Goal: Task Accomplishment & Management: Use online tool/utility

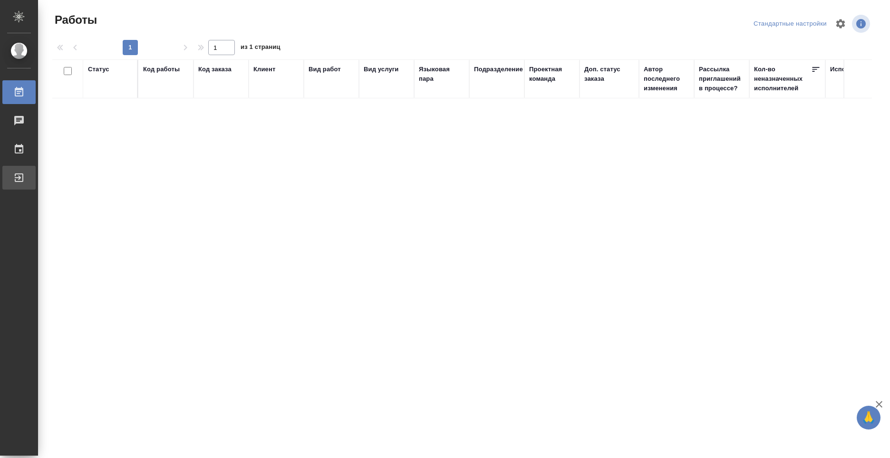
click at [19, 174] on div "Выйти" at bounding box center [7, 178] width 24 height 14
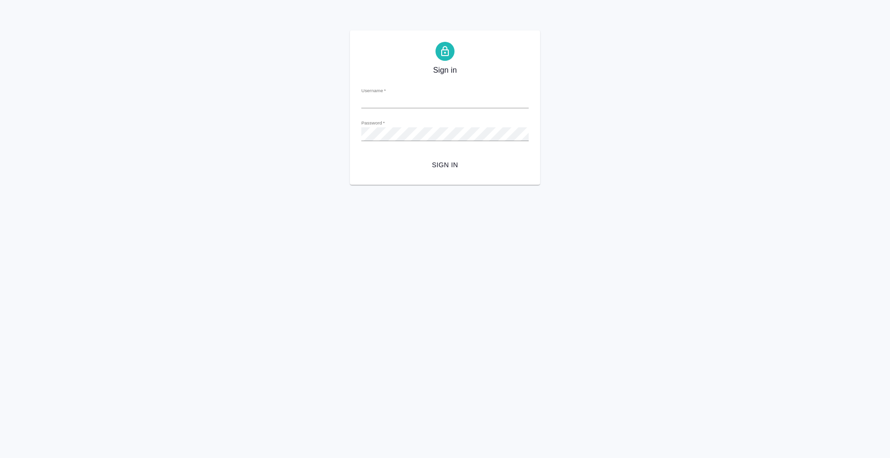
type input "n.kolyshkin@awatera.com"
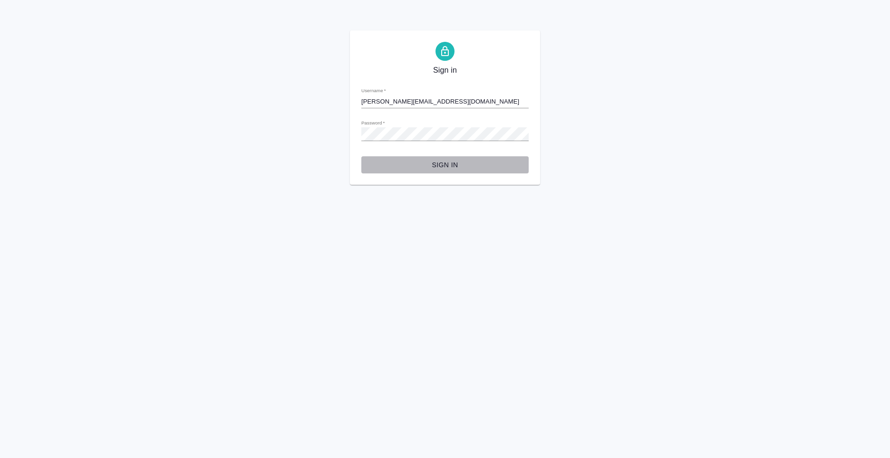
click at [432, 164] on span "Sign in" at bounding box center [445, 165] width 152 height 12
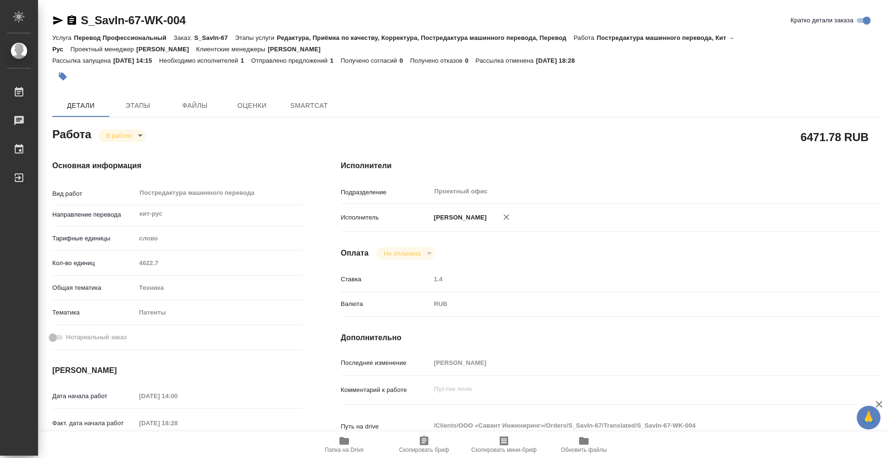
type textarea "x"
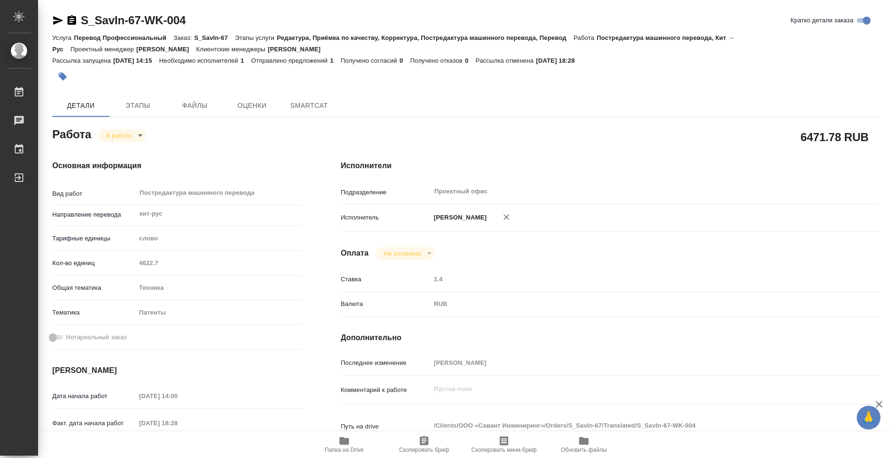
type textarea "x"
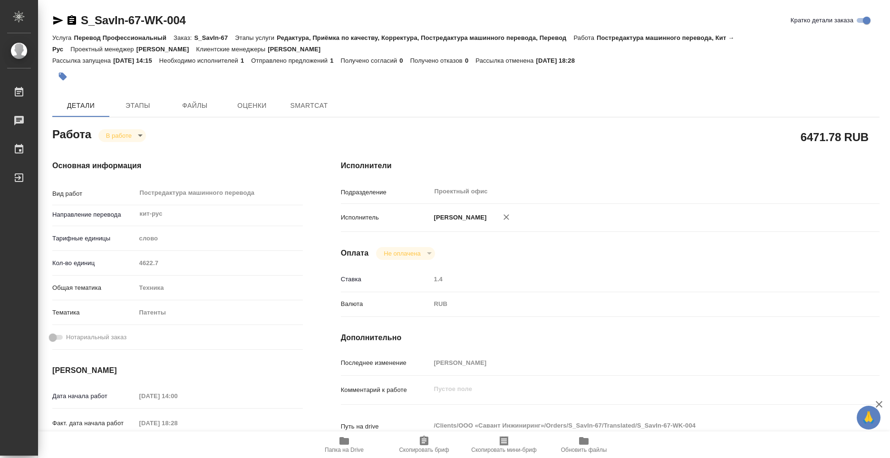
type textarea "x"
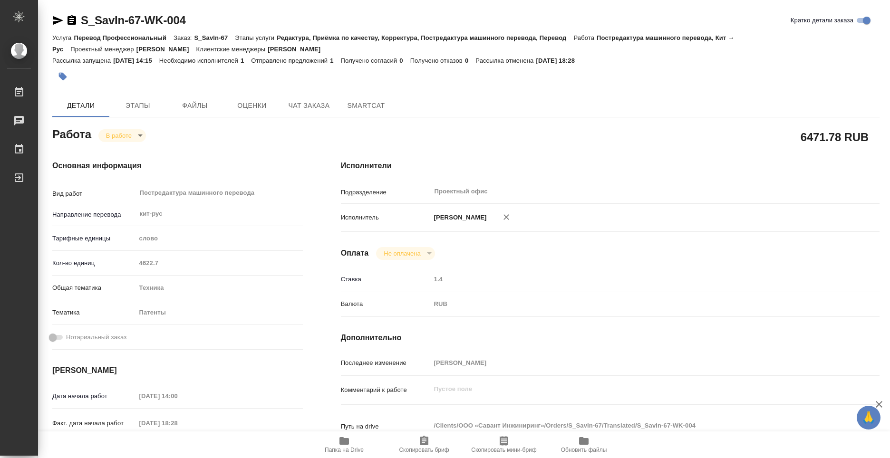
type textarea "x"
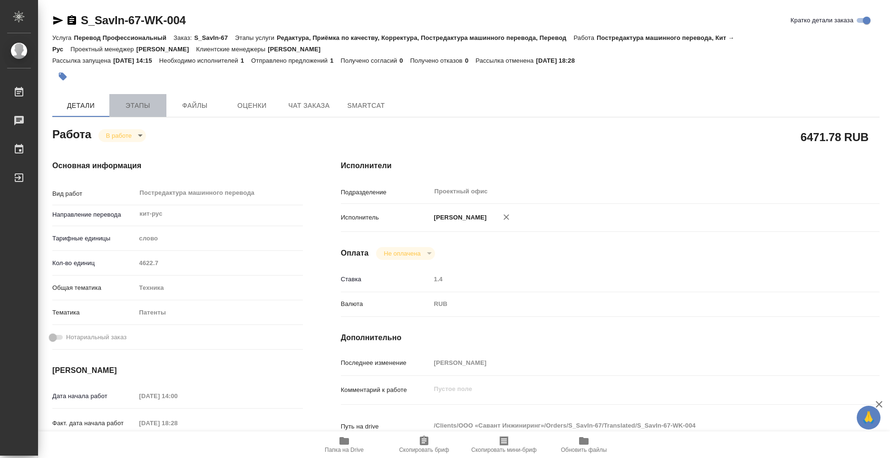
click at [137, 110] on span "Этапы" at bounding box center [138, 106] width 46 height 12
type textarea "x"
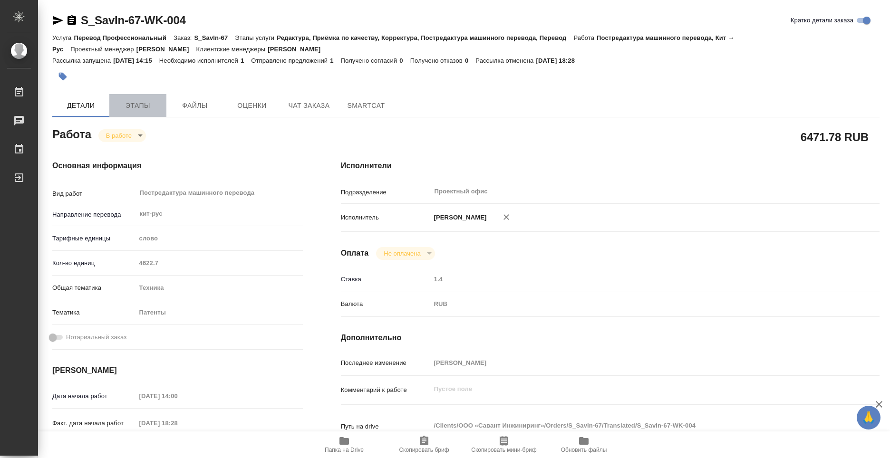
type textarea "x"
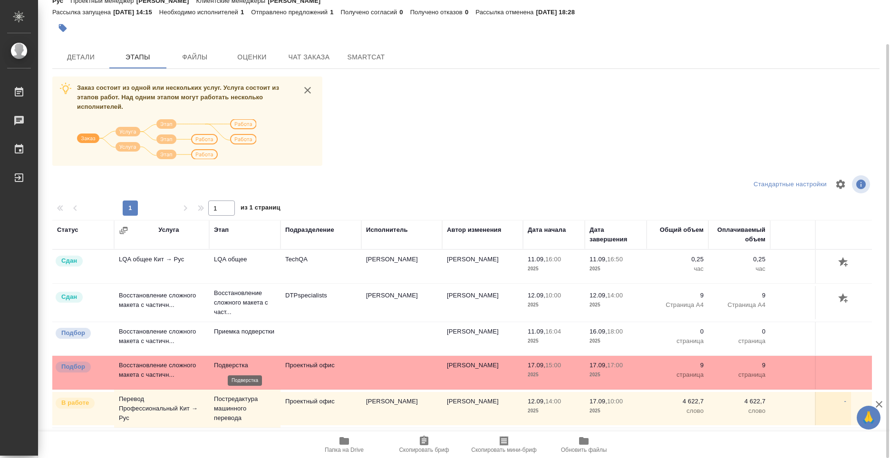
scroll to position [1, 0]
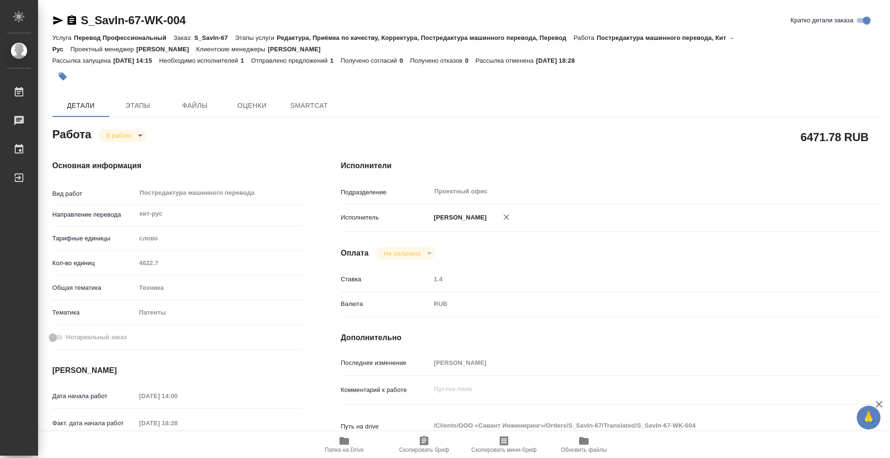
type textarea "x"
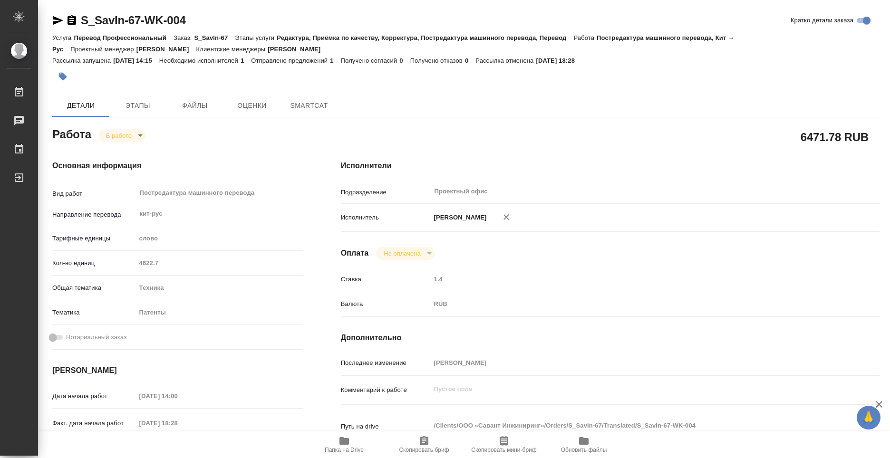
type textarea "x"
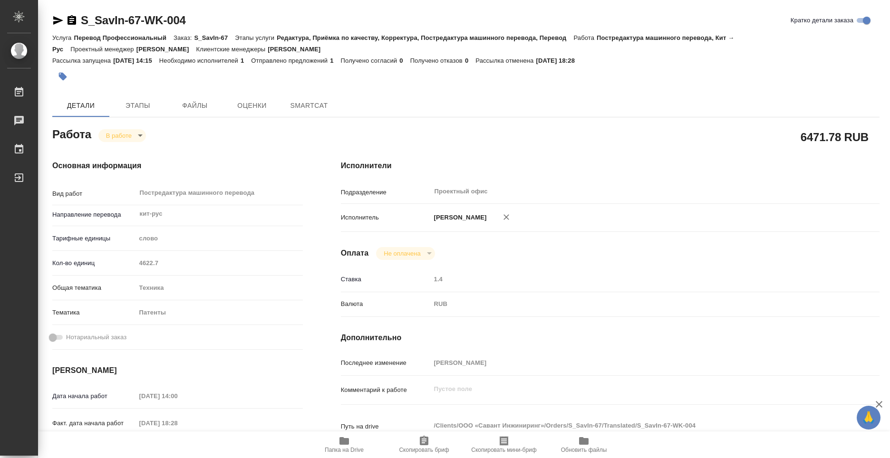
type textarea "x"
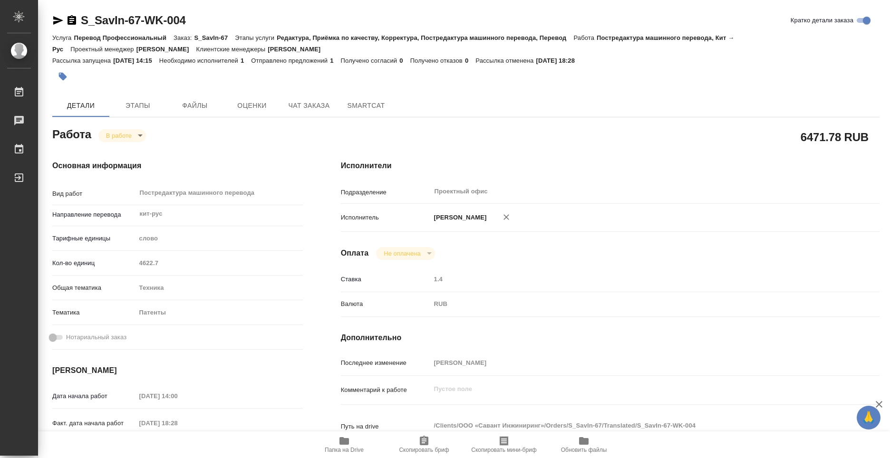
type textarea "x"
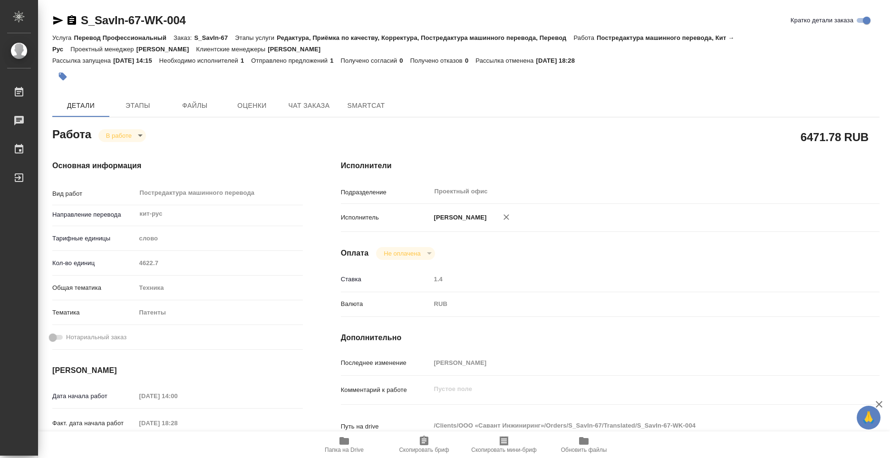
scroll to position [143, 0]
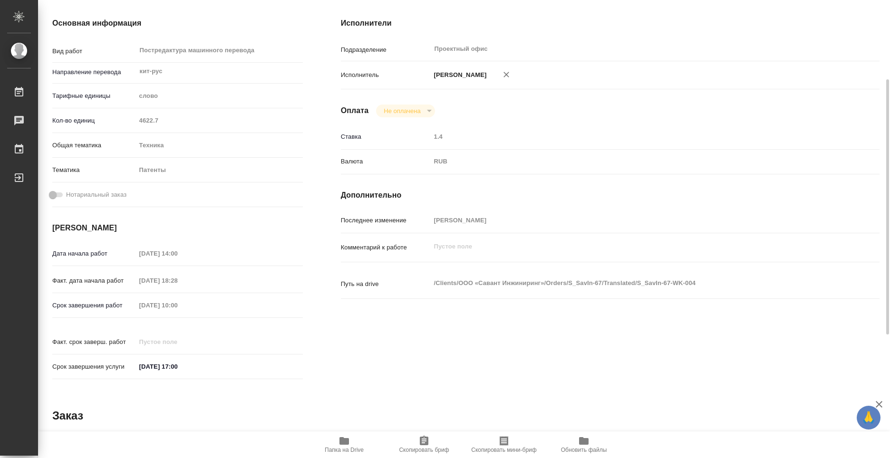
type textarea "x"
